Goal: Book appointment/travel/reservation

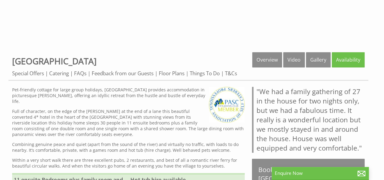
scroll to position [182, 0]
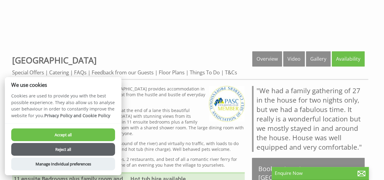
click at [100, 130] on button "Accept all" at bounding box center [63, 134] width 104 height 13
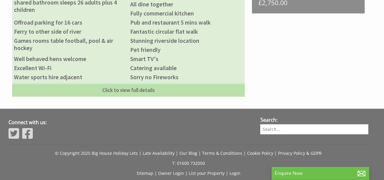
scroll to position [396, 0]
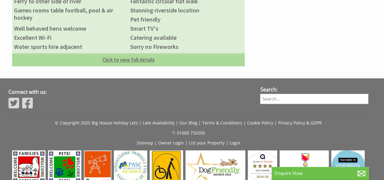
click at [142, 55] on link "Click to view full details" at bounding box center [128, 59] width 232 height 13
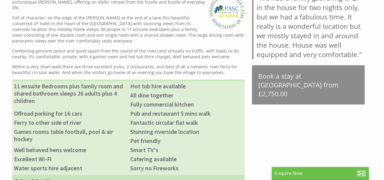
scroll to position [183, 0]
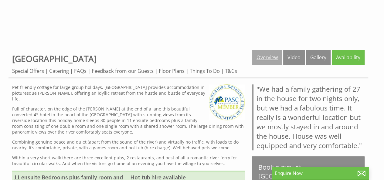
click at [272, 58] on link "Overview" at bounding box center [267, 57] width 30 height 15
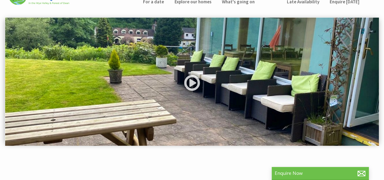
scroll to position [30, 0]
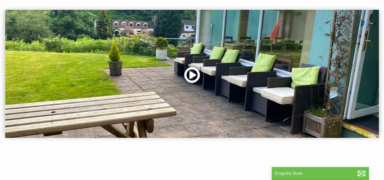
click at [193, 74] on link at bounding box center [192, 77] width 18 height 25
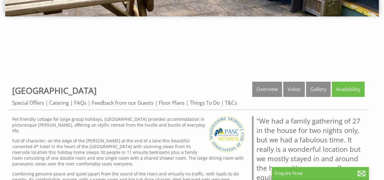
scroll to position [182, 0]
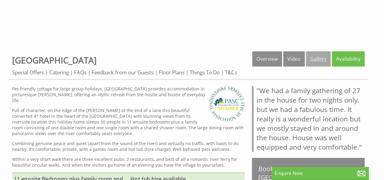
click at [317, 56] on link "Gallery" at bounding box center [318, 58] width 25 height 15
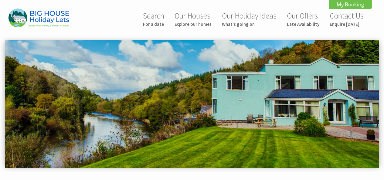
scroll to position [267, 0]
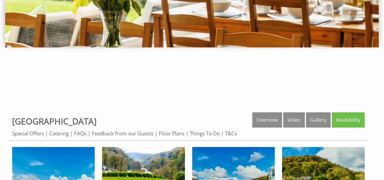
scroll to position [121, 0]
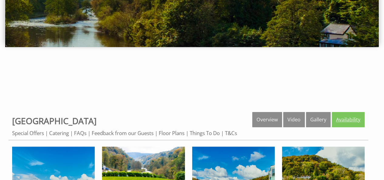
click at [343, 116] on link "Availability" at bounding box center [347, 119] width 33 height 15
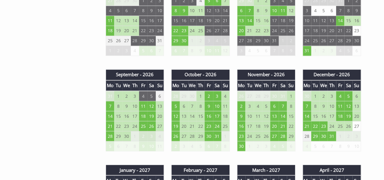
scroll to position [424, 0]
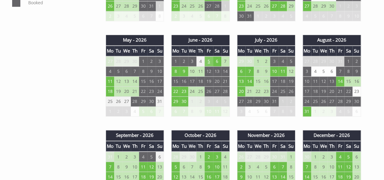
click at [207, 59] on td "5" at bounding box center [208, 61] width 8 height 10
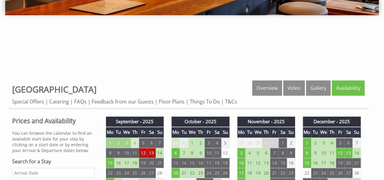
scroll to position [182, 0]
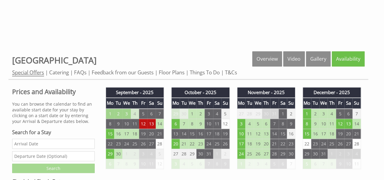
click at [36, 73] on link "Special Offers" at bounding box center [28, 73] width 32 height 8
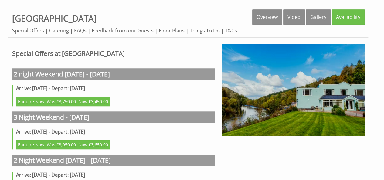
scroll to position [182, 0]
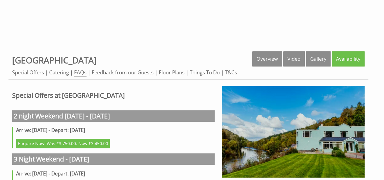
click at [81, 72] on link "FAQs" at bounding box center [80, 73] width 12 height 8
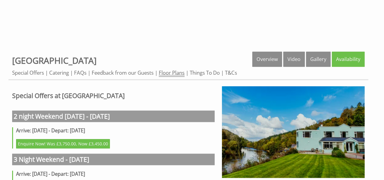
click at [173, 72] on link "Floor Plans" at bounding box center [172, 73] width 26 height 8
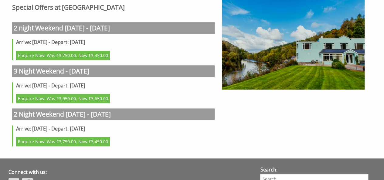
scroll to position [181, 0]
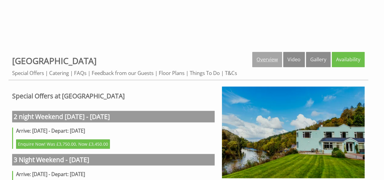
click at [263, 59] on link "Overview" at bounding box center [267, 59] width 30 height 15
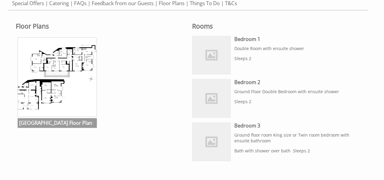
scroll to position [243, 0]
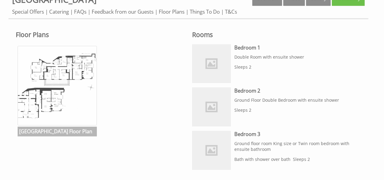
click at [64, 80] on img at bounding box center [57, 85] width 79 height 79
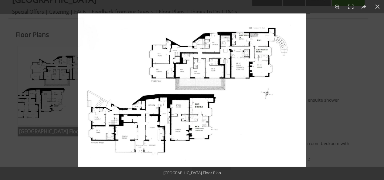
click at [181, 109] on img at bounding box center [192, 89] width 228 height 153
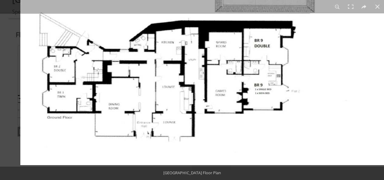
drag, startPoint x: 177, startPoint y: 111, endPoint x: 258, endPoint y: 45, distance: 104.6
click at [258, 45] on img at bounding box center [247, 12] width 455 height 305
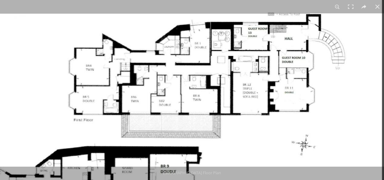
drag, startPoint x: 258, startPoint y: 98, endPoint x: 175, endPoint y: 101, distance: 83.1
click at [175, 101] on img at bounding box center [154, 137] width 455 height 305
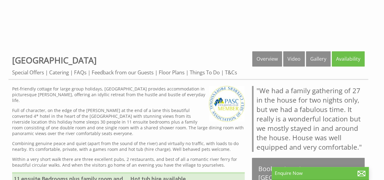
scroll to position [182, 0]
click at [342, 54] on link "Availability" at bounding box center [347, 58] width 33 height 15
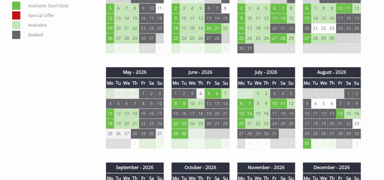
scroll to position [394, 0]
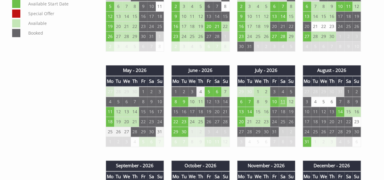
click at [283, 100] on td "11" at bounding box center [282, 102] width 8 height 10
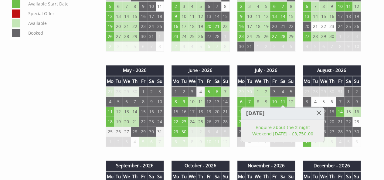
click at [348, 109] on td "15" at bounding box center [348, 112] width 8 height 10
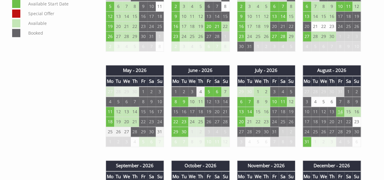
click at [339, 109] on td "14" at bounding box center [340, 112] width 8 height 10
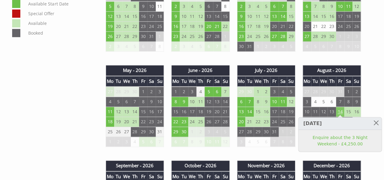
click at [339, 109] on td "14" at bounding box center [340, 112] width 8 height 10
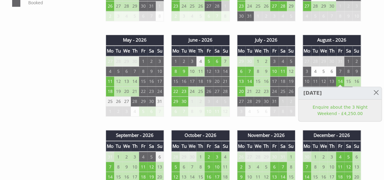
scroll to position [455, 0]
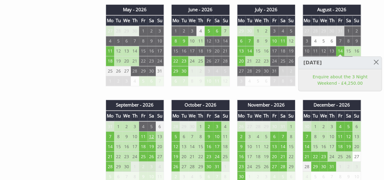
click at [154, 131] on td "12" at bounding box center [151, 136] width 8 height 10
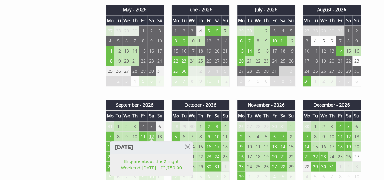
scroll to position [485, 0]
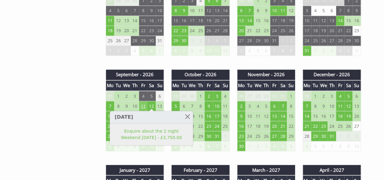
click at [143, 102] on td "11" at bounding box center [143, 106] width 8 height 10
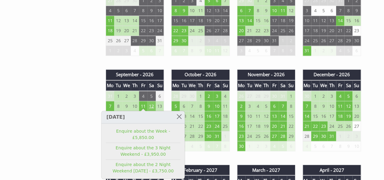
click at [149, 102] on td "12" at bounding box center [151, 106] width 8 height 10
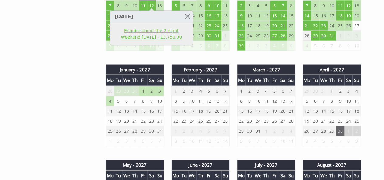
scroll to position [606, 0]
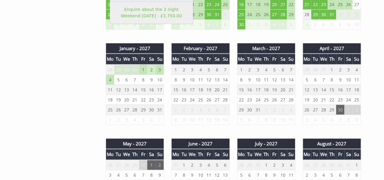
click at [151, 68] on td "2" at bounding box center [151, 70] width 8 height 10
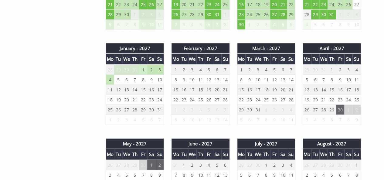
click at [143, 67] on td "1" at bounding box center [143, 70] width 8 height 10
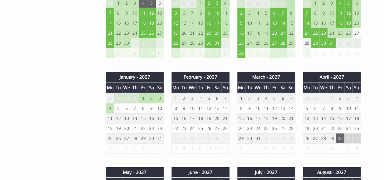
scroll to position [546, 0]
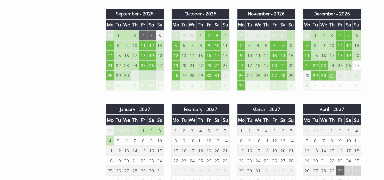
click at [333, 74] on td "31" at bounding box center [331, 75] width 8 height 10
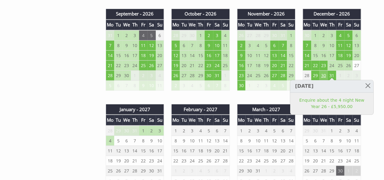
click at [324, 74] on td "30" at bounding box center [323, 75] width 8 height 10
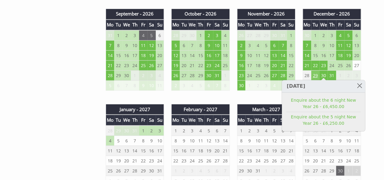
click at [314, 73] on td "29" at bounding box center [315, 75] width 8 height 10
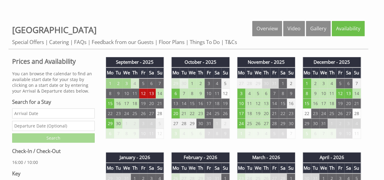
scroll to position [212, 0]
click at [145, 92] on td "12" at bounding box center [143, 93] width 8 height 10
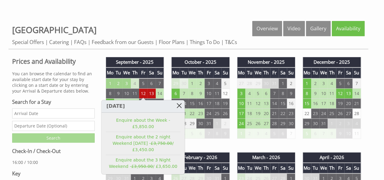
click at [178, 103] on link at bounding box center [179, 105] width 11 height 11
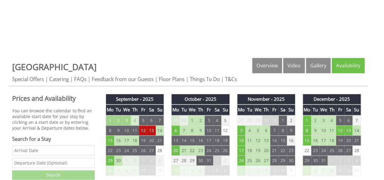
scroll to position [182, 0]
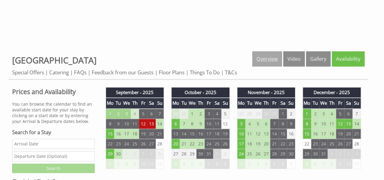
click at [261, 58] on link "Overview" at bounding box center [267, 58] width 30 height 15
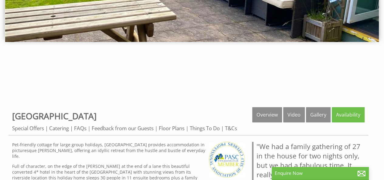
scroll to position [182, 0]
